Goal: Find specific page/section: Find specific page/section

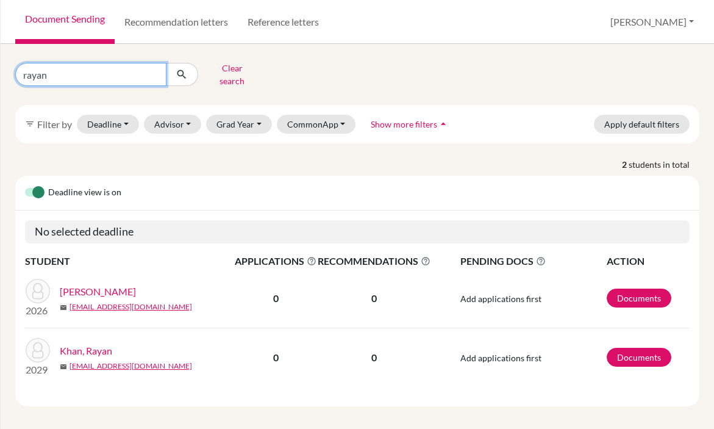
click at [99, 66] on input "rayan" at bounding box center [90, 74] width 151 height 23
type input "j"
paste input "jerrmae"
type input "jerrmae"
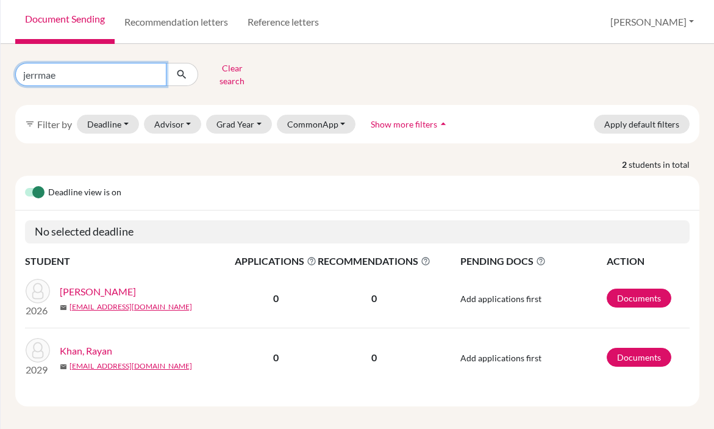
click button "submit" at bounding box center [182, 74] width 32 height 23
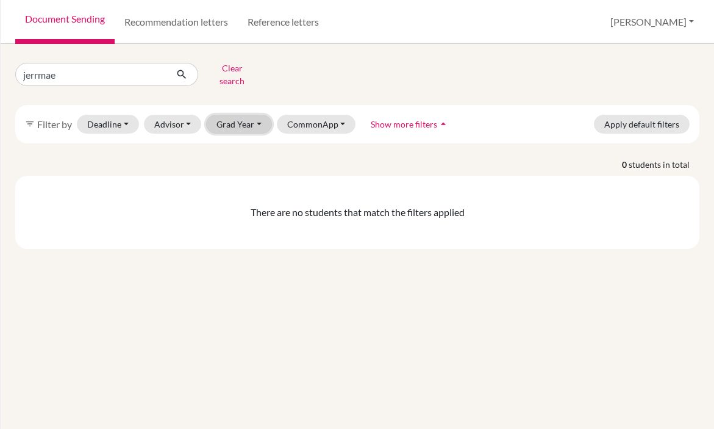
click at [245, 116] on button "Grad Year" at bounding box center [239, 124] width 66 height 19
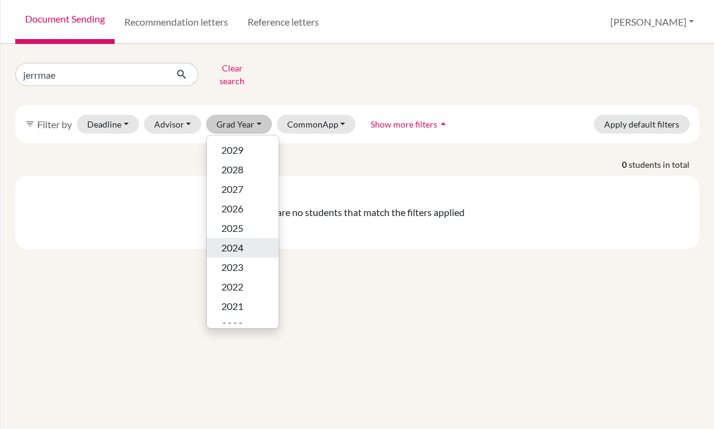
click at [240, 240] on span "2024" at bounding box center [232, 247] width 22 height 15
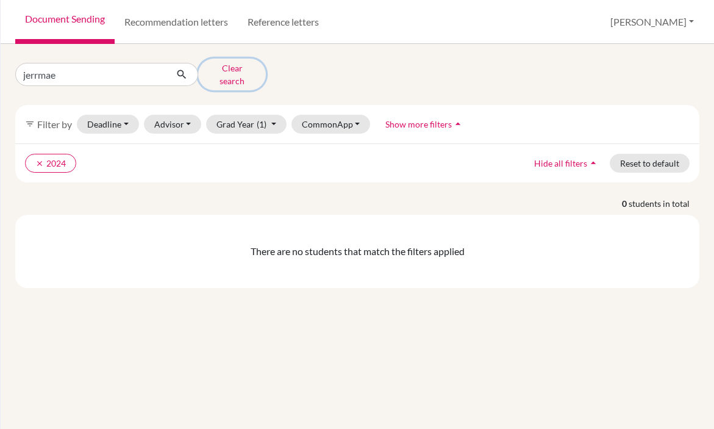
click at [231, 68] on button "Clear search" at bounding box center [232, 75] width 68 height 32
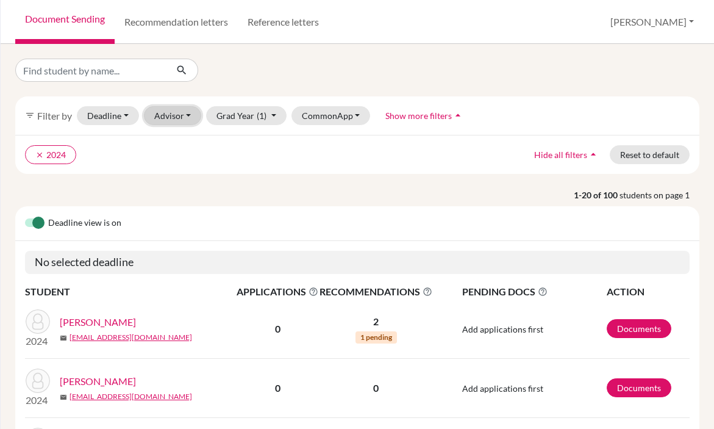
click at [183, 116] on button "Advisor" at bounding box center [173, 115] width 58 height 19
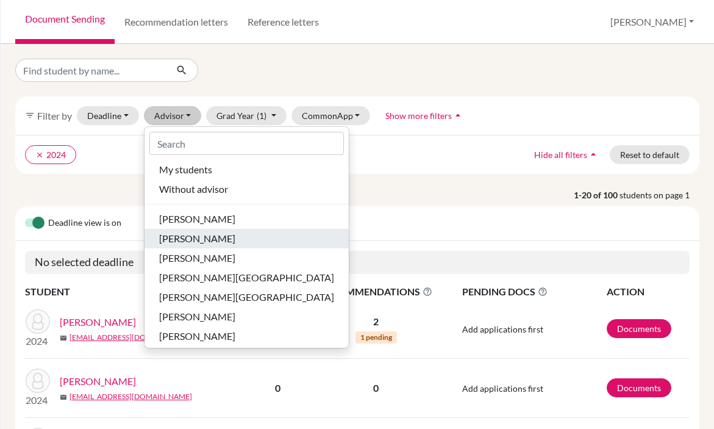
click at [198, 235] on span "Coleman, Taj" at bounding box center [197, 238] width 76 height 15
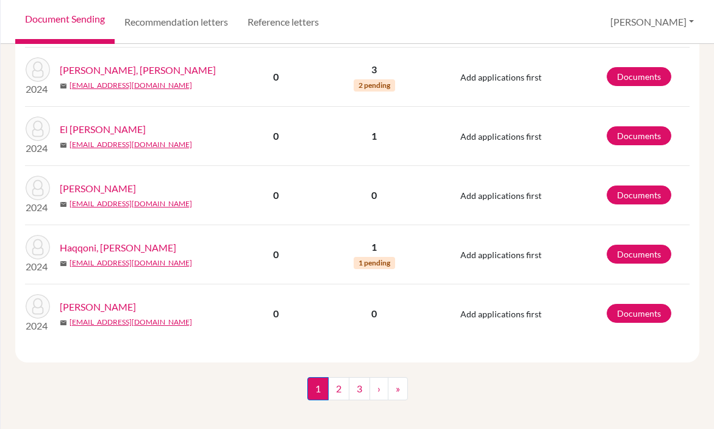
scroll to position [1149, 0]
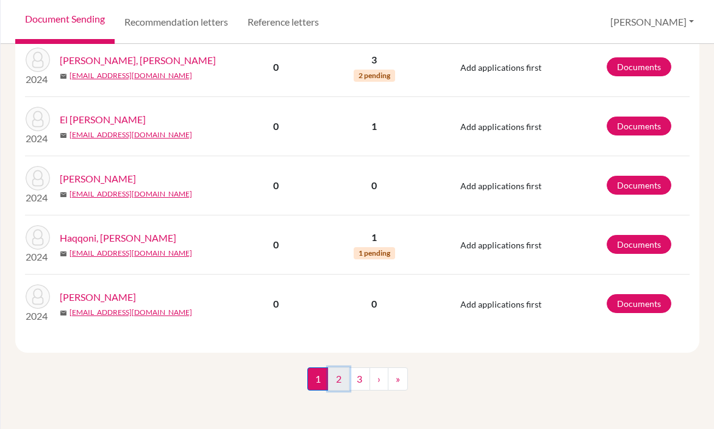
click at [340, 379] on link "2" at bounding box center [338, 378] width 21 height 23
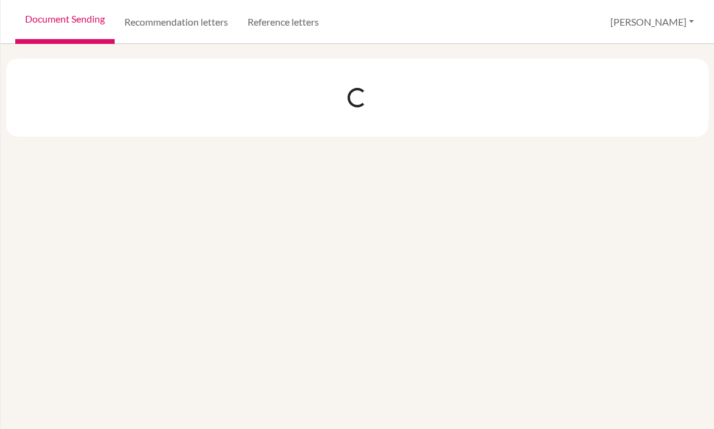
scroll to position [0, 0]
